Goal: Task Accomplishment & Management: Use online tool/utility

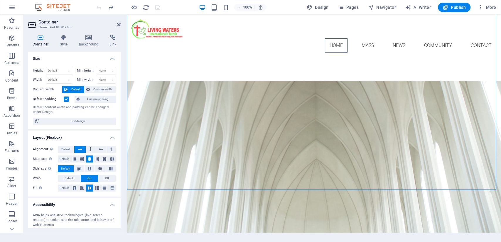
scroll to position [88, 0]
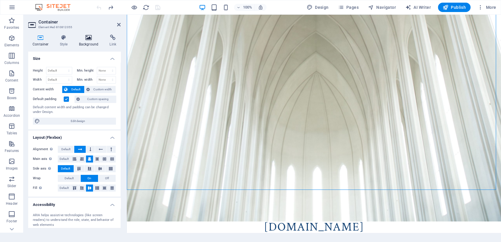
click at [89, 40] on icon at bounding box center [89, 38] width 28 height 6
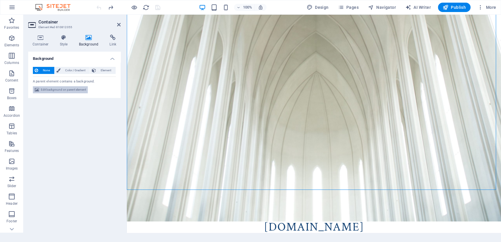
click at [64, 89] on span "Edit background on parent element" at bounding box center [63, 89] width 45 height 7
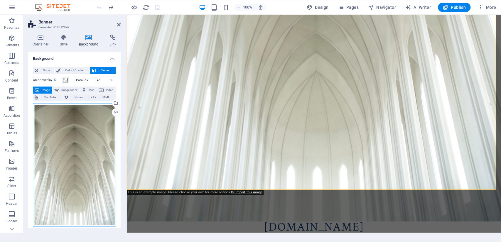
click at [71, 138] on div "Drag files here, click to choose files or select files from Files or our free s…" at bounding box center [74, 165] width 83 height 123
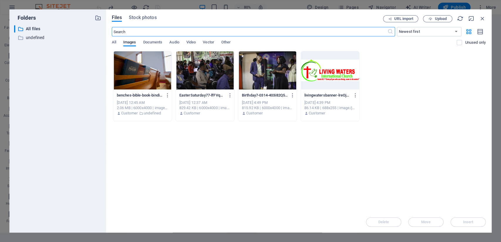
click at [202, 74] on div at bounding box center [205, 70] width 58 height 38
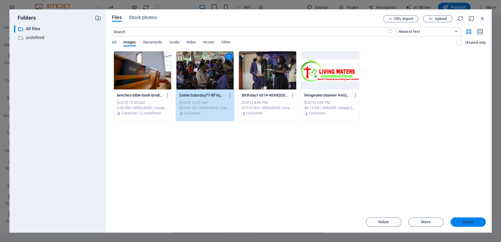
click at [470, 219] on button "Insert" at bounding box center [468, 221] width 35 height 9
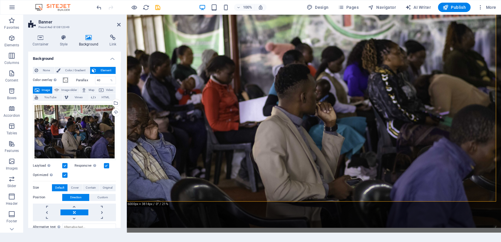
scroll to position [74, 0]
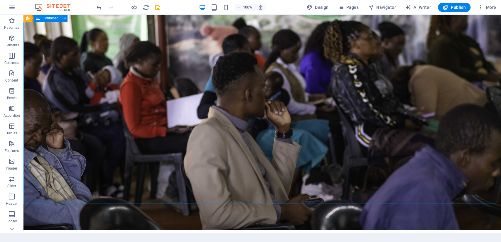
drag, startPoint x: 176, startPoint y: 122, endPoint x: 278, endPoint y: 132, distance: 103.3
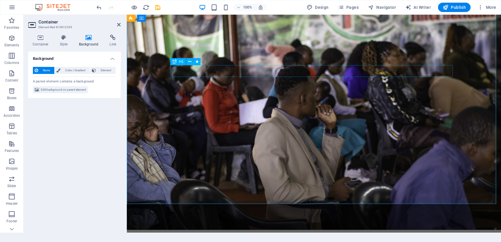
click at [199, 235] on div "[DOMAIN_NAME]" at bounding box center [314, 241] width 277 height 12
click at [74, 89] on span "Edit background on parent element" at bounding box center [63, 89] width 45 height 7
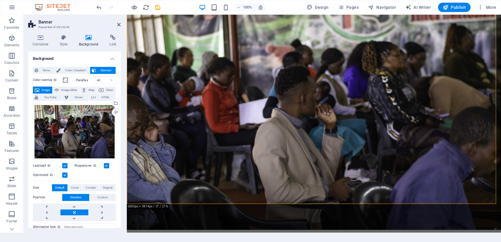
click at [47, 88] on span "Image" at bounding box center [45, 90] width 9 height 7
click at [84, 41] on h4 "Background" at bounding box center [90, 41] width 31 height 12
click at [47, 89] on span "Image" at bounding box center [45, 90] width 9 height 7
click at [42, 90] on span "Image" at bounding box center [45, 90] width 9 height 7
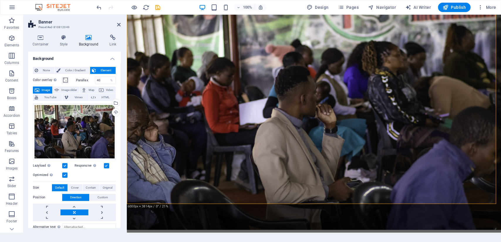
click at [42, 90] on span "Image" at bounding box center [45, 90] width 9 height 7
click at [59, 127] on div "Drag files here, click to choose files or select files from Files or our free s…" at bounding box center [74, 132] width 83 height 56
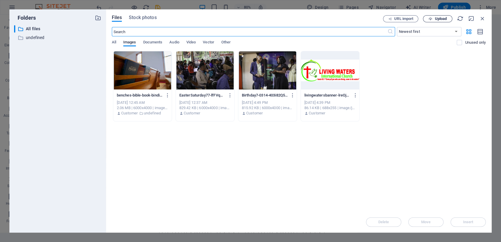
click at [437, 18] on span "Upload" at bounding box center [441, 19] width 12 height 4
